Goal: Submit feedback/report problem

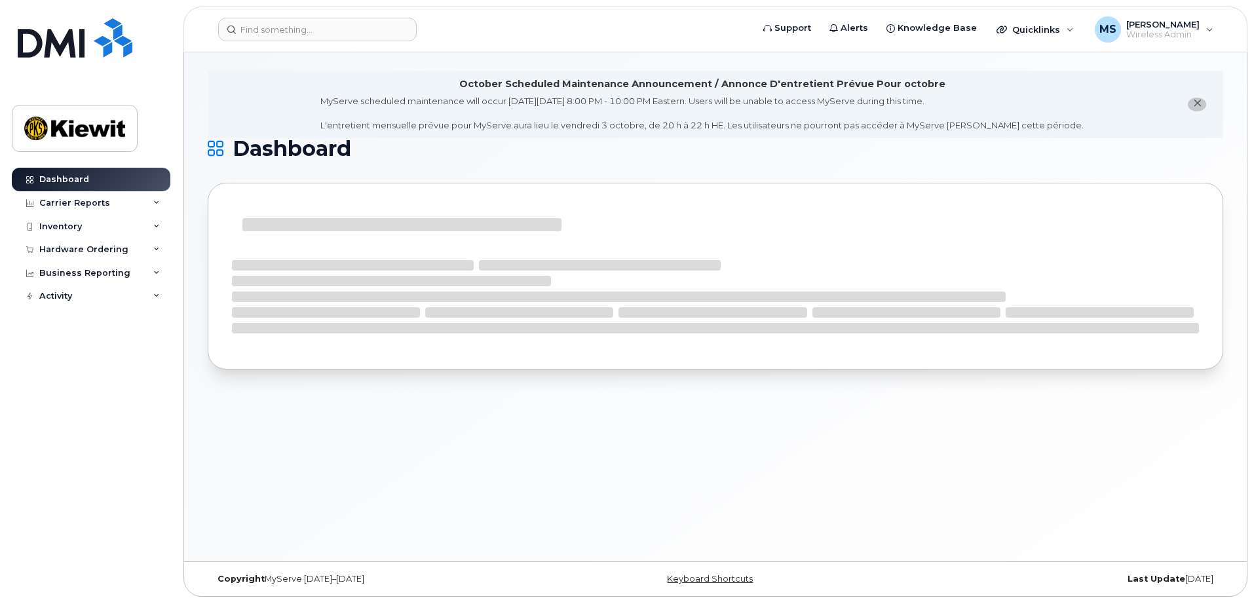
scroll to position [7, 0]
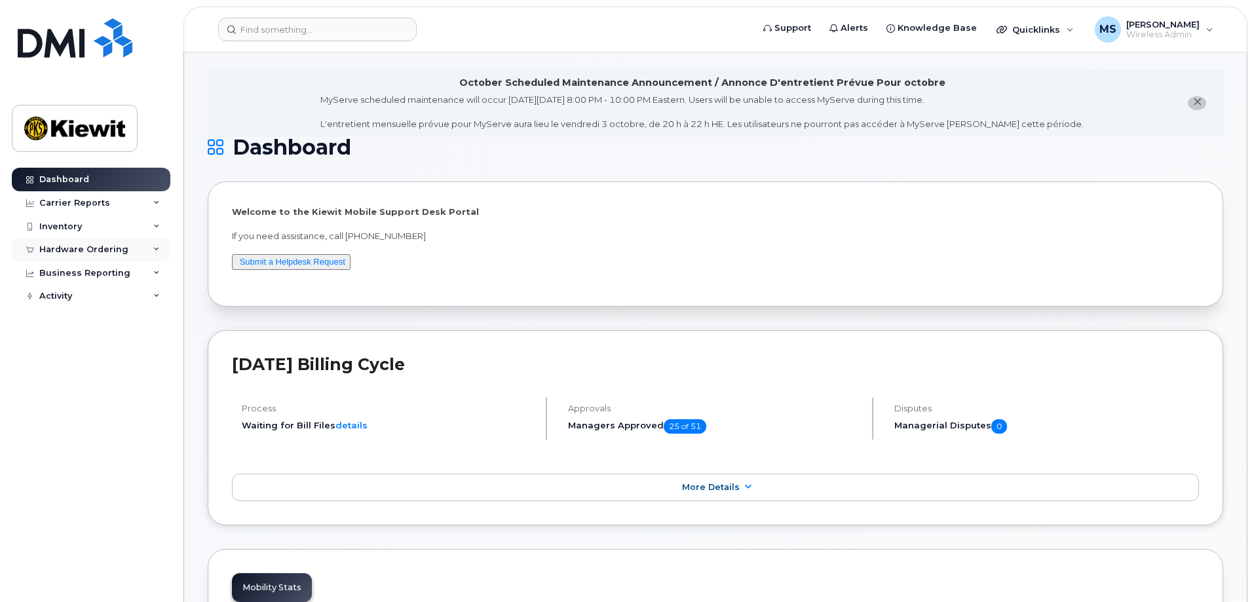
click at [155, 250] on icon at bounding box center [156, 249] width 7 height 7
click at [85, 275] on div "Overview" at bounding box center [66, 274] width 43 height 12
click at [74, 275] on div "Overview" at bounding box center [66, 274] width 43 height 12
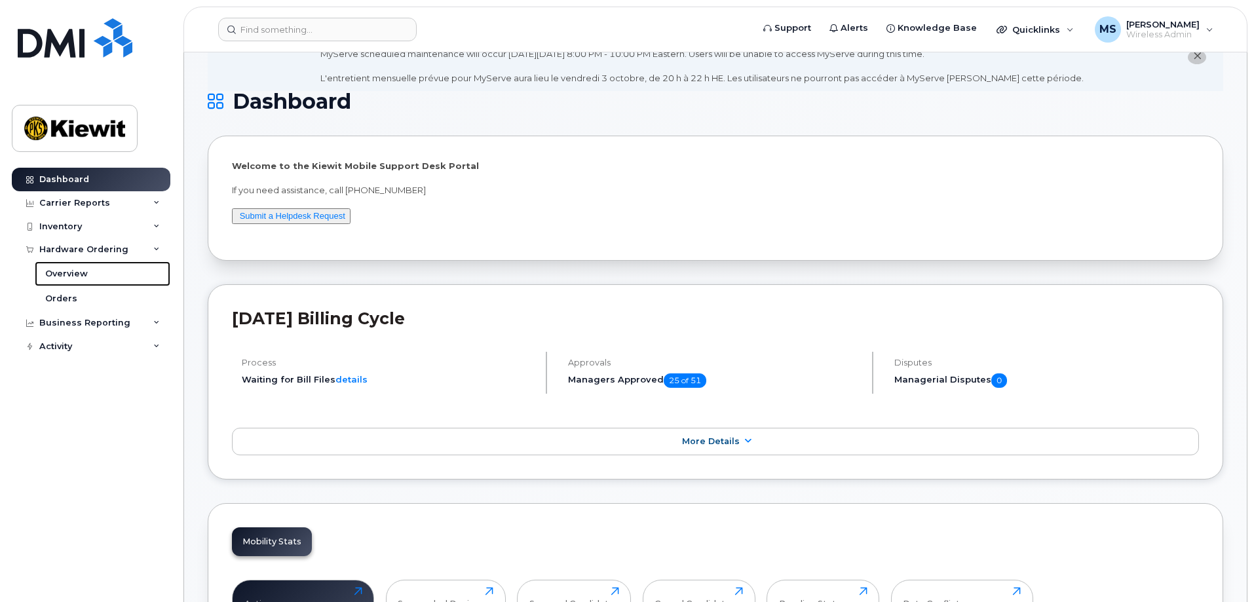
scroll to position [138, 0]
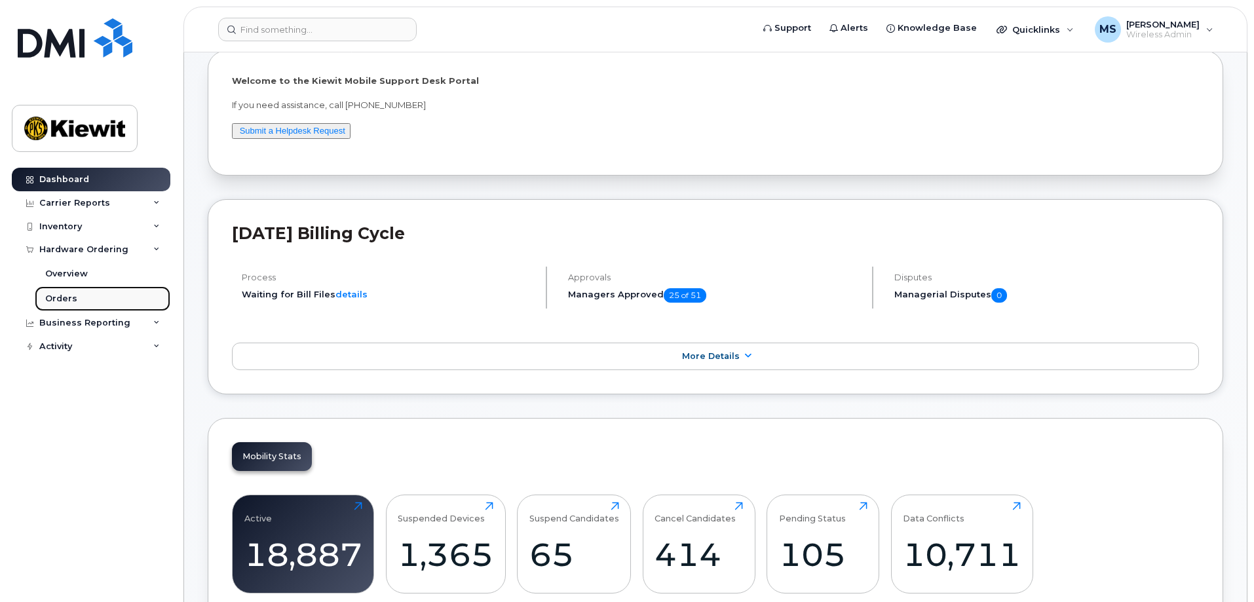
click at [67, 299] on div "Orders" at bounding box center [61, 299] width 32 height 12
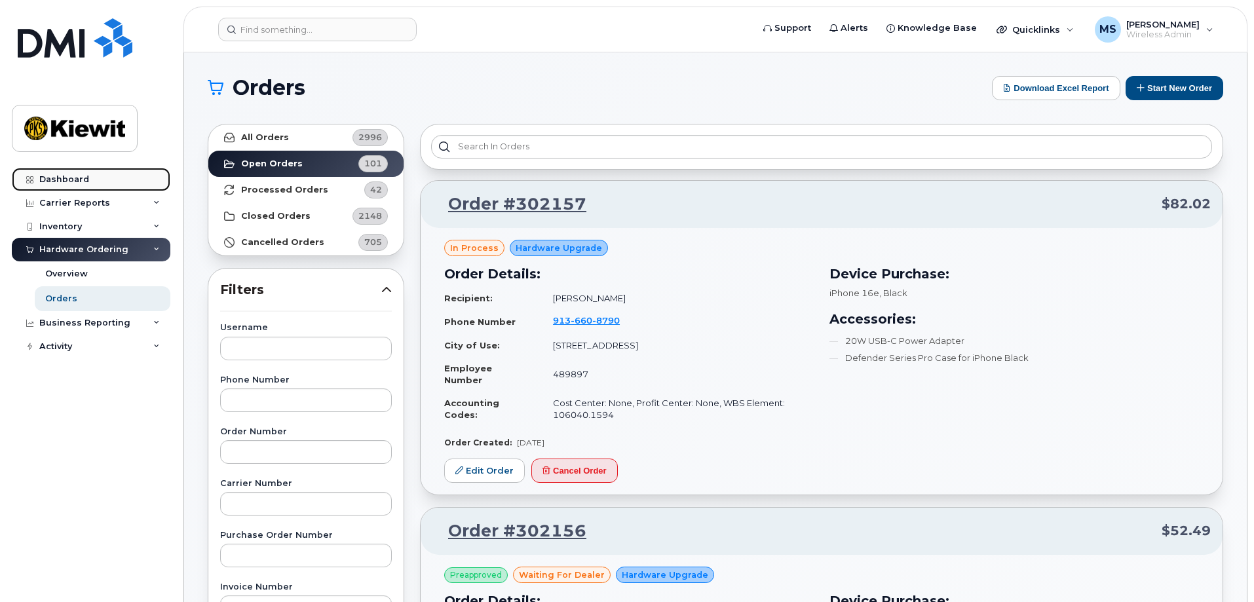
click at [77, 179] on div "Dashboard" at bounding box center [64, 179] width 50 height 10
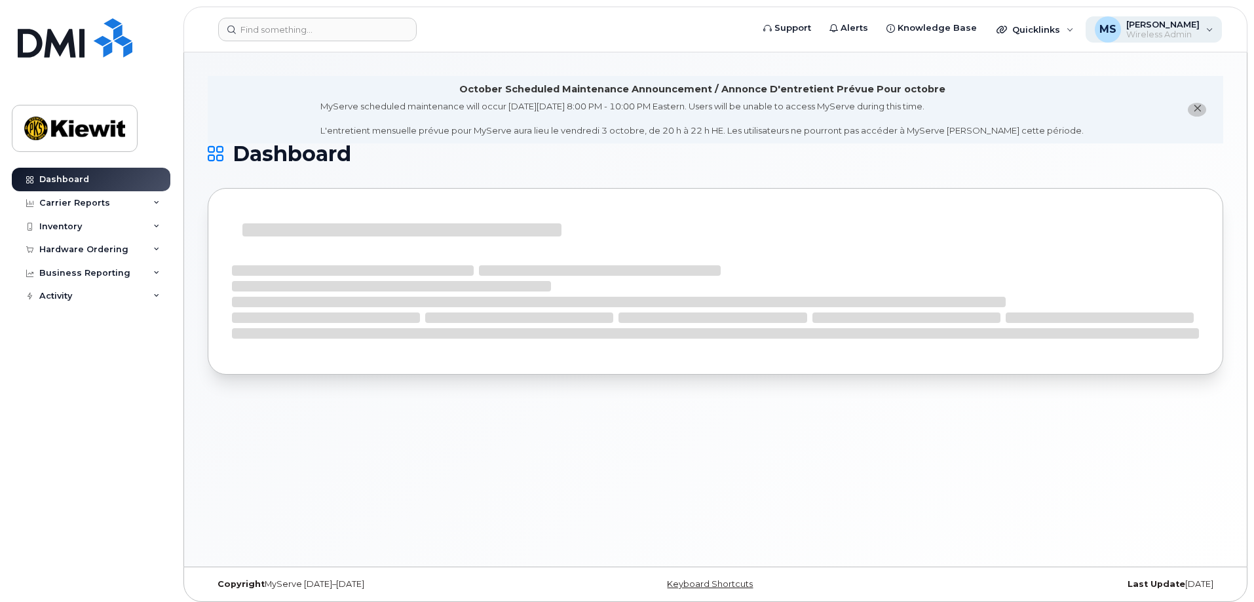
click at [1116, 28] on span "MS" at bounding box center [1107, 30] width 17 height 16
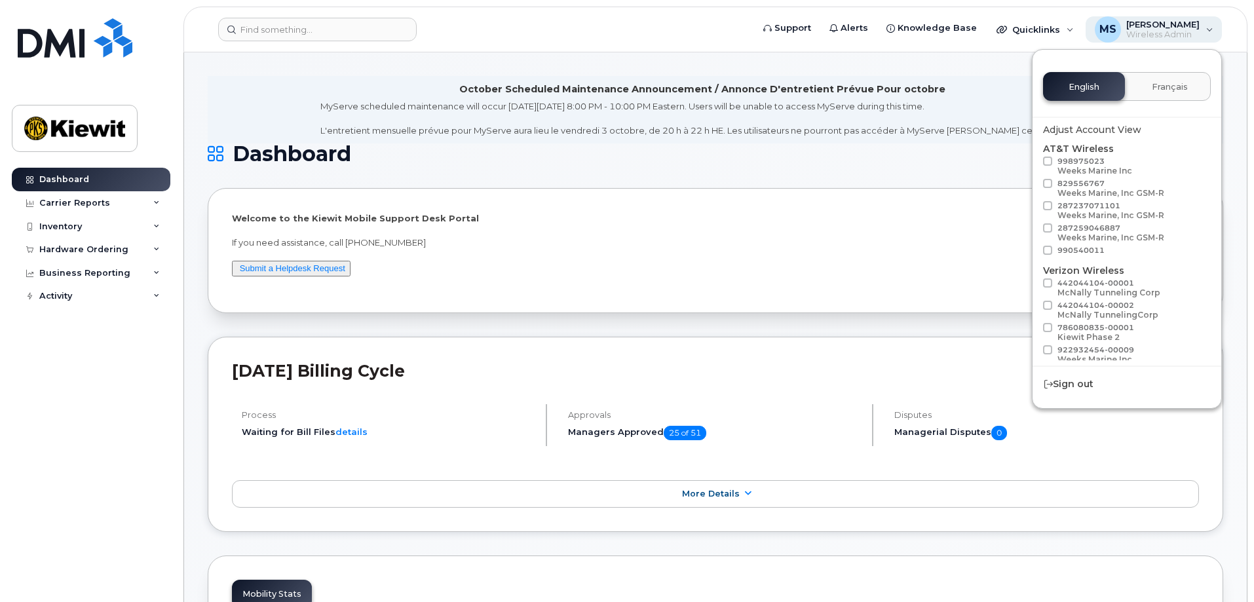
click at [1208, 31] on div "MS Mark Steuck Wireless Admin" at bounding box center [1153, 29] width 137 height 26
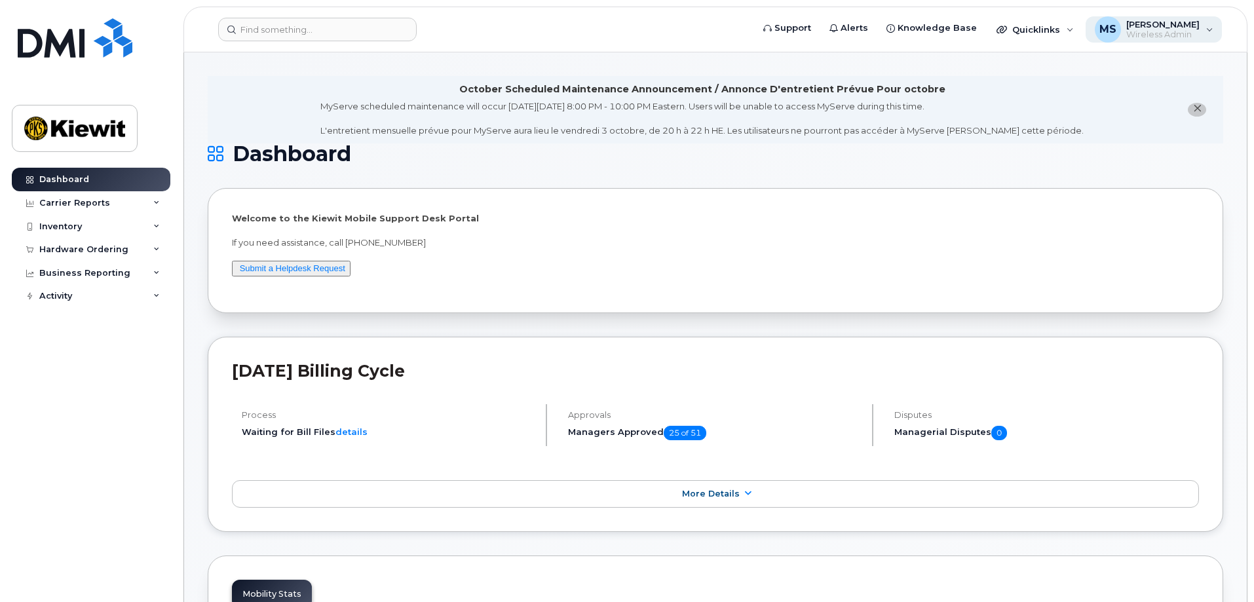
click at [1208, 31] on div "MS Mark Steuck Wireless Admin" at bounding box center [1153, 29] width 137 height 26
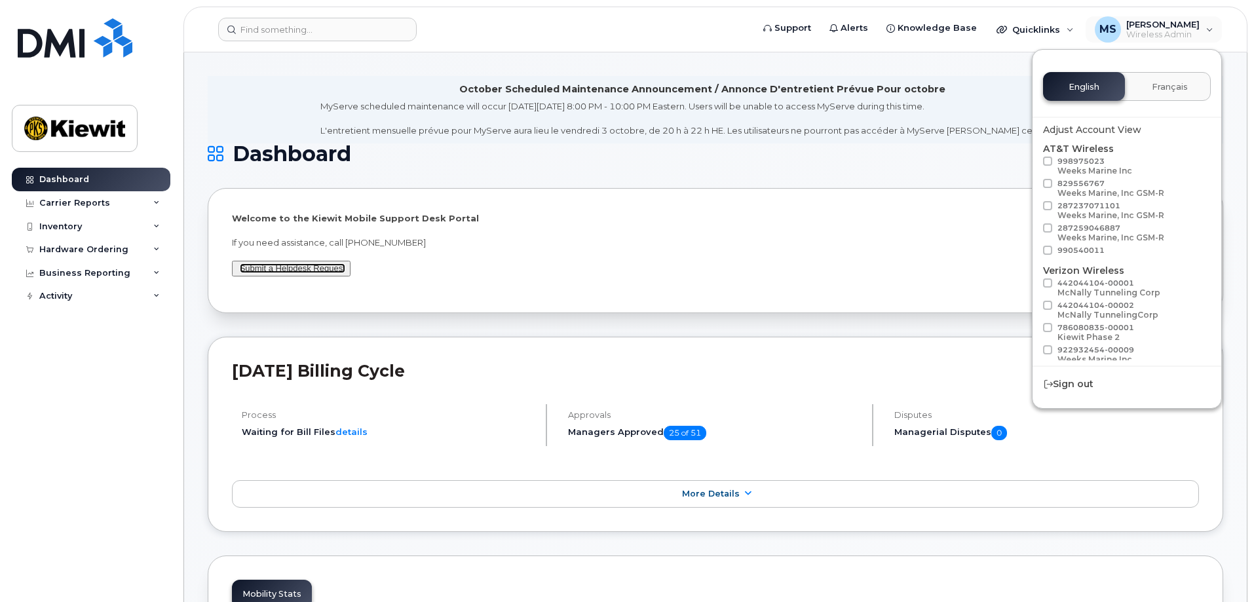
click at [293, 270] on link "Submit a Helpdesk Request" at bounding box center [292, 268] width 105 height 10
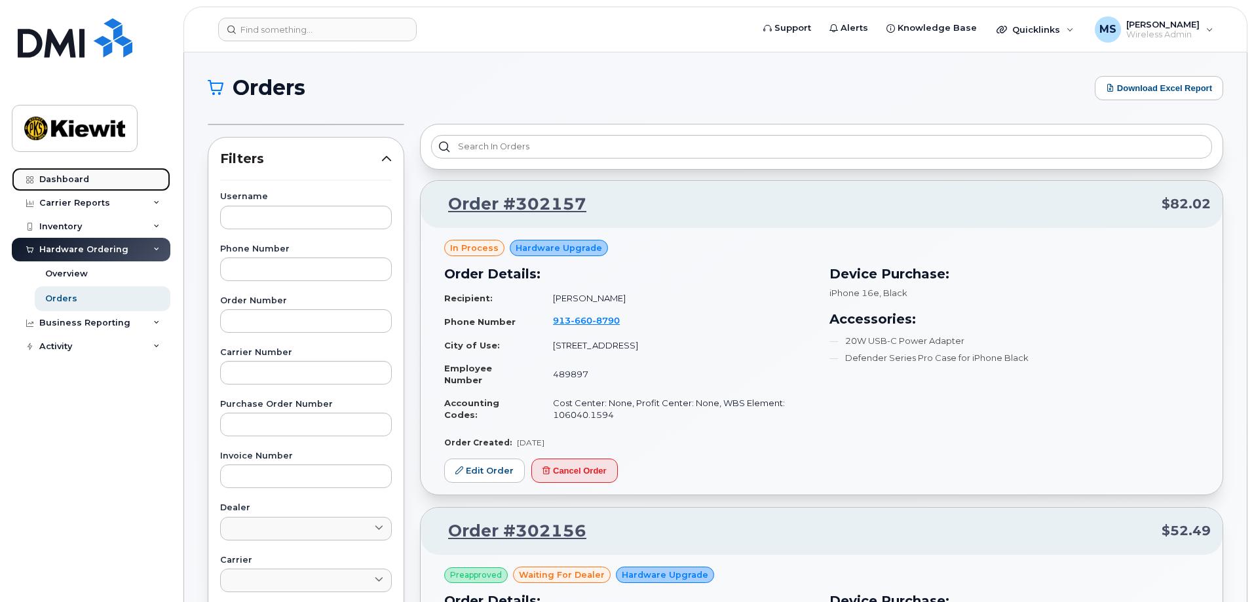
click at [74, 179] on div "Dashboard" at bounding box center [64, 179] width 50 height 10
